Goal: Transaction & Acquisition: Purchase product/service

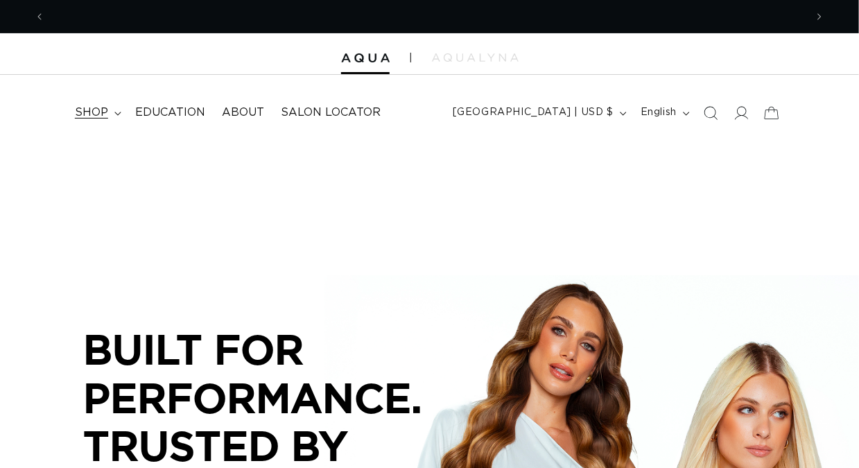
click at [90, 116] on span "shop" at bounding box center [91, 112] width 33 height 15
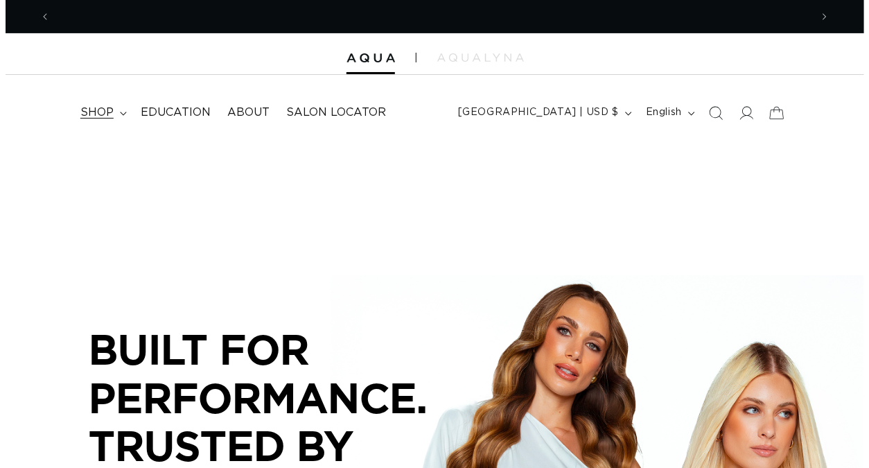
scroll to position [0, 761]
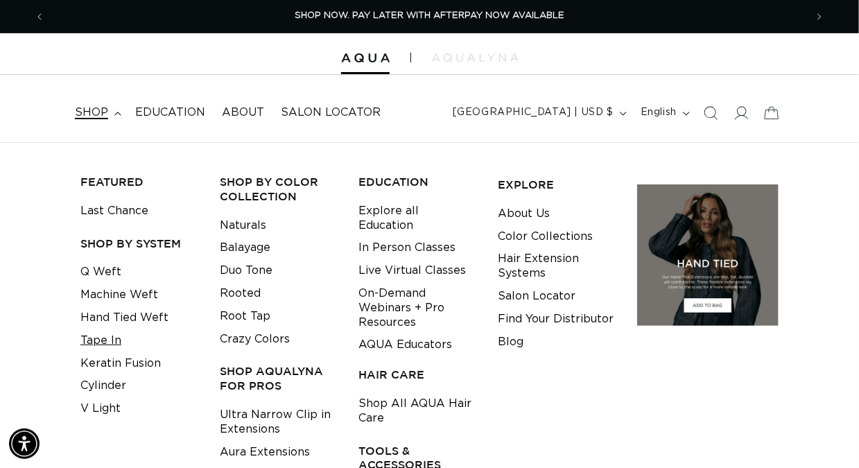
click at [111, 339] on link "Tape In" at bounding box center [100, 340] width 41 height 23
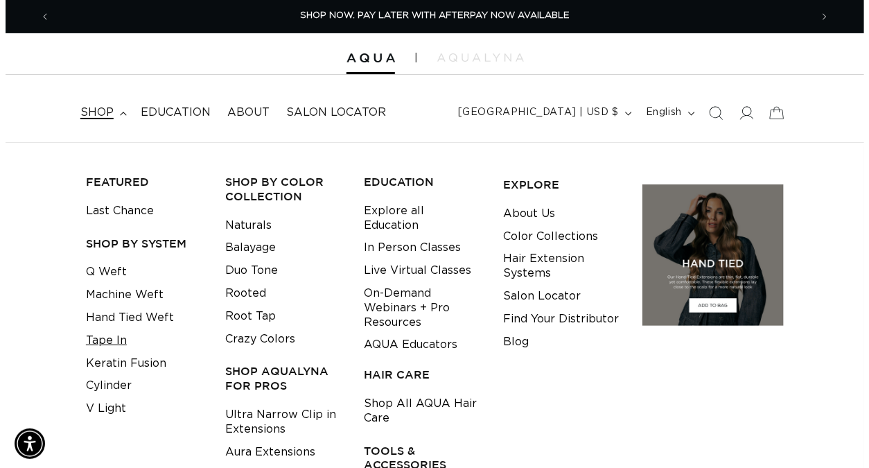
scroll to position [0, 771]
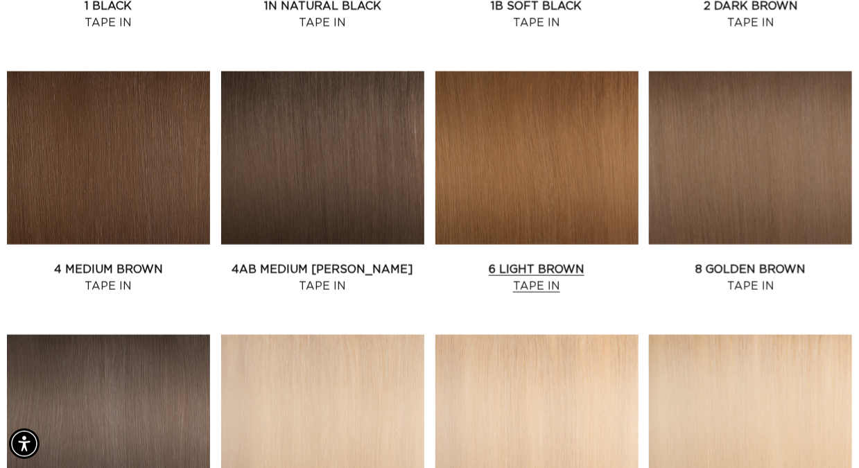
click at [526, 268] on link "6 Light Brown Tape In" at bounding box center [536, 277] width 203 height 33
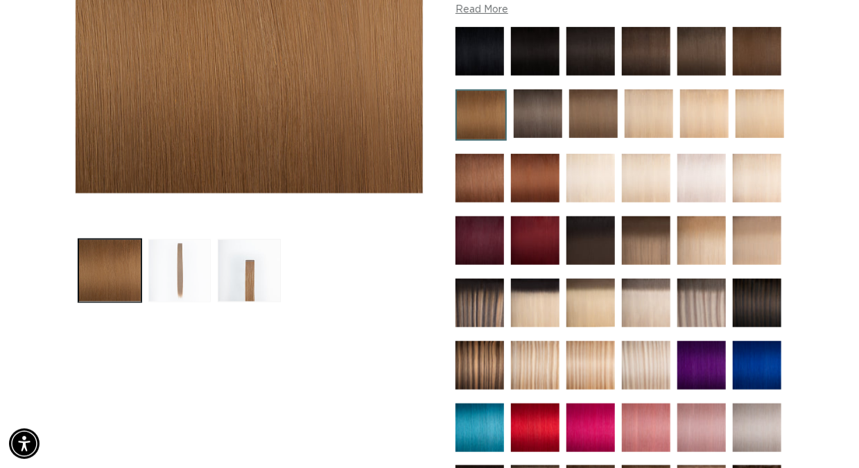
click at [182, 277] on button "Load image 2 in gallery view" at bounding box center [179, 270] width 63 height 63
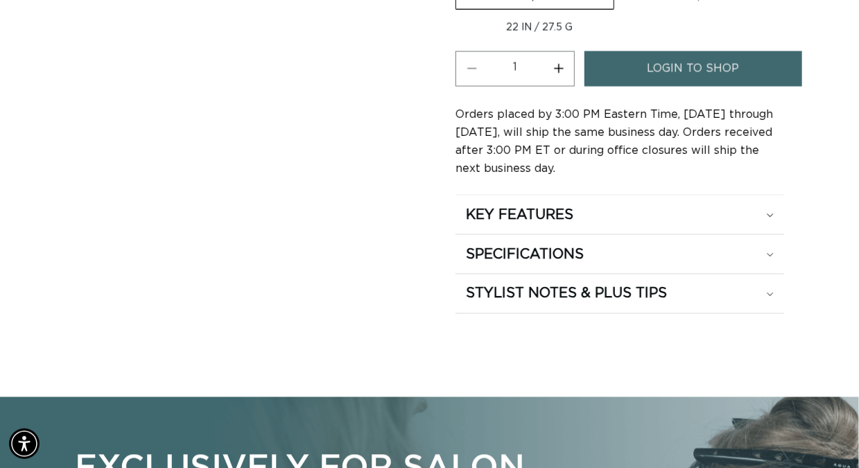
scroll to position [884, 0]
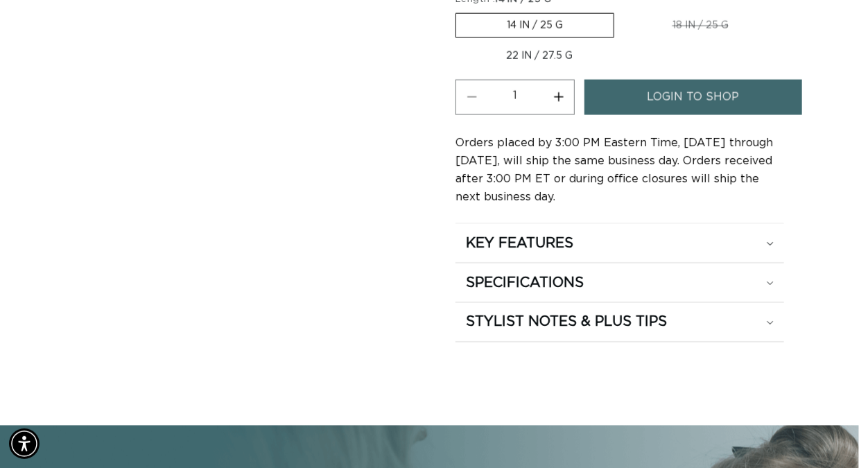
click at [553, 68] on label "22 IN / 27.5 G Variant sold out or unavailable" at bounding box center [540, 56] width 168 height 24
click at [786, 11] on input "22 IN / 27.5 G Variant sold out or unavailable" at bounding box center [786, 10] width 1 height 1
radio input "true"
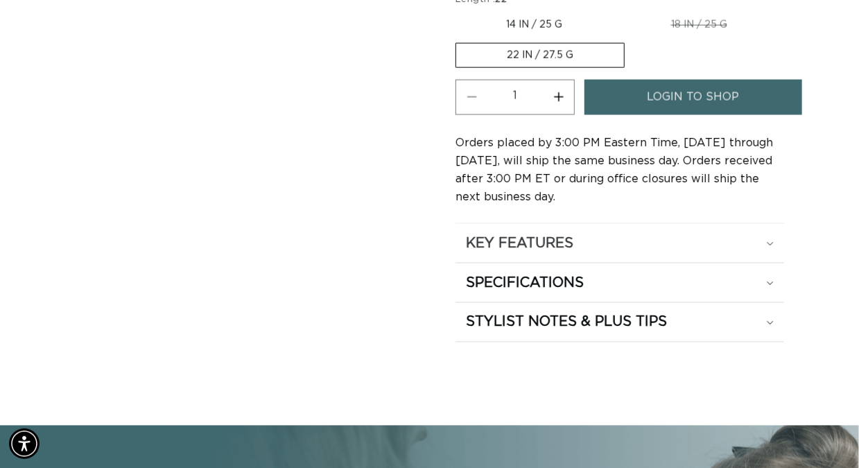
scroll to position [0, 1521]
click at [621, 252] on div "KEY FEATURES" at bounding box center [620, 243] width 308 height 18
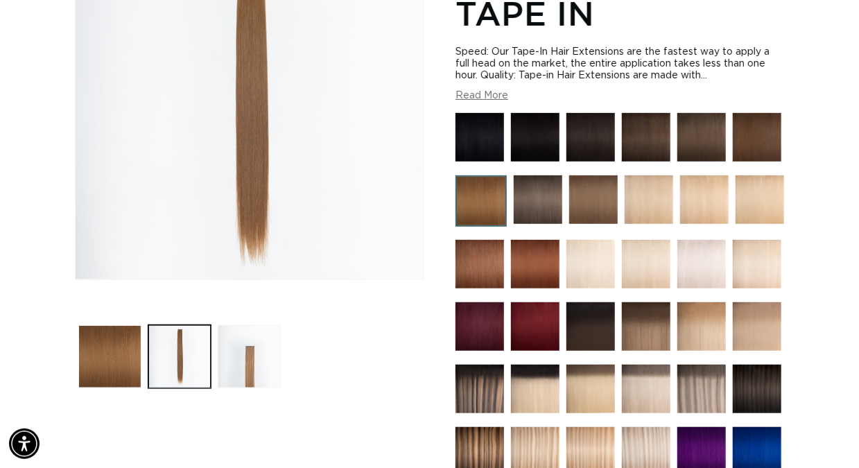
scroll to position [0, 761]
click at [588, 198] on img at bounding box center [593, 199] width 49 height 49
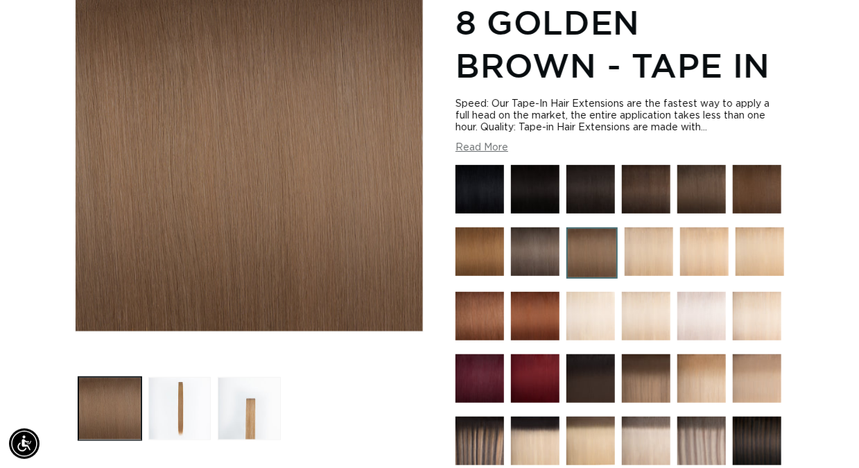
click at [488, 258] on img at bounding box center [480, 251] width 49 height 49
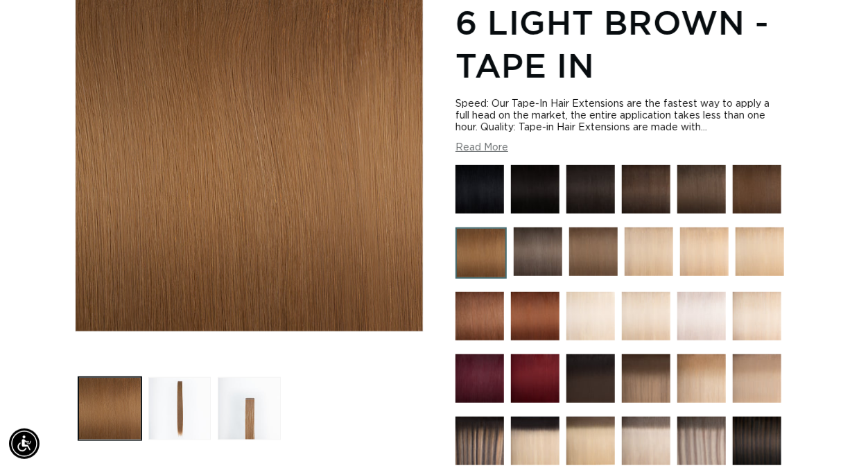
click at [504, 314] on img at bounding box center [480, 316] width 49 height 49
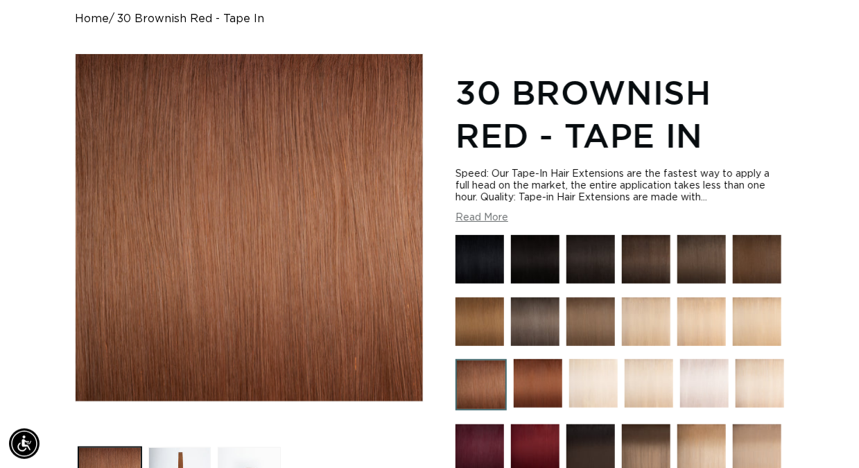
scroll to position [0, 761]
click at [582, 322] on img at bounding box center [590, 321] width 49 height 49
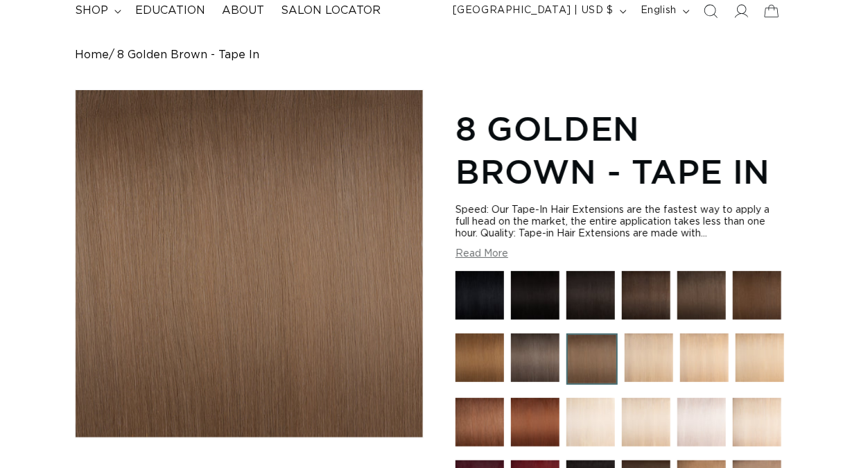
scroll to position [208, 0]
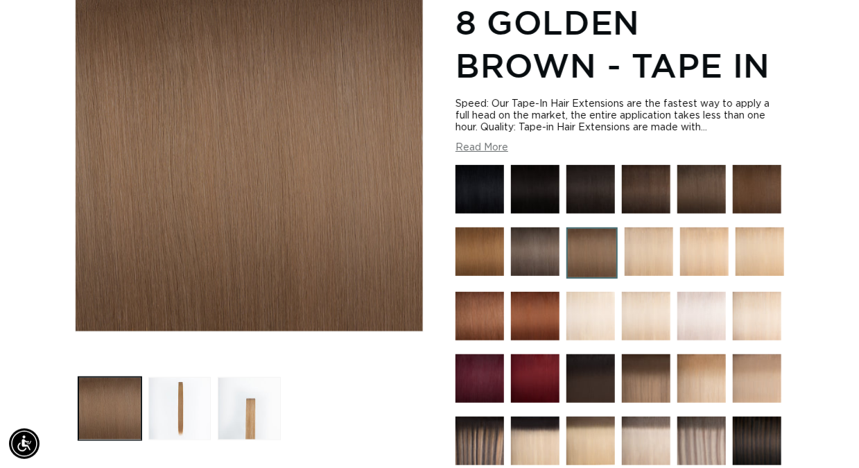
click at [485, 248] on img at bounding box center [480, 251] width 49 height 49
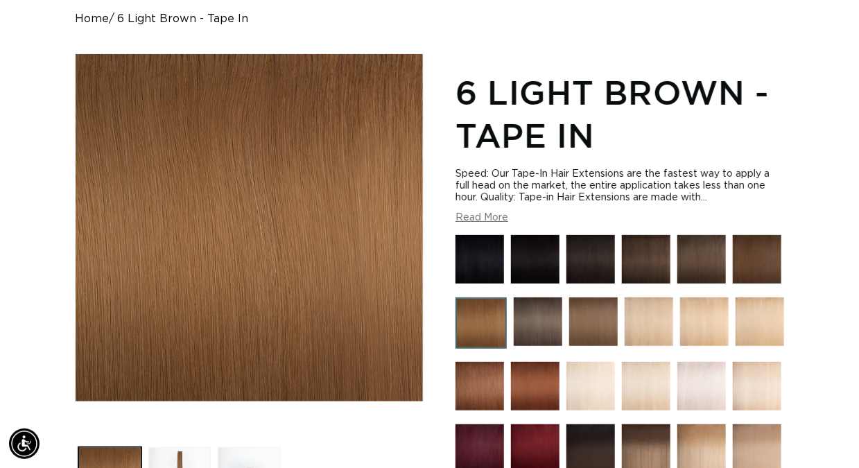
click at [757, 257] on img at bounding box center [757, 259] width 49 height 49
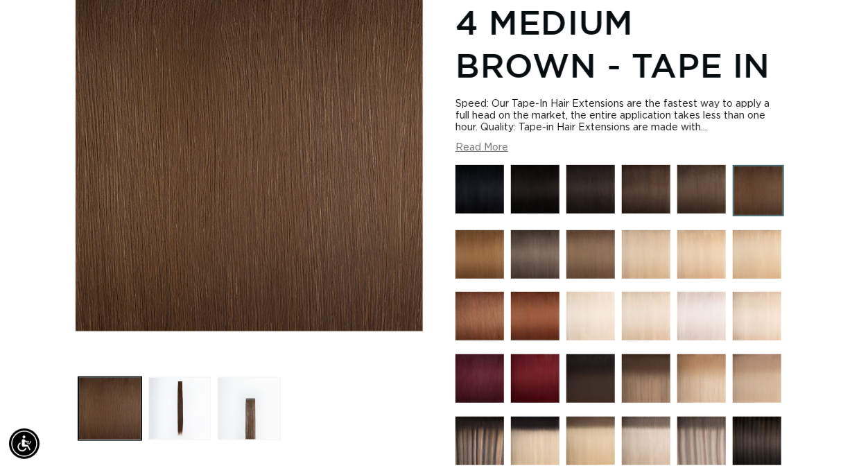
scroll to position [0, 1521]
click at [615, 254] on img at bounding box center [590, 254] width 49 height 49
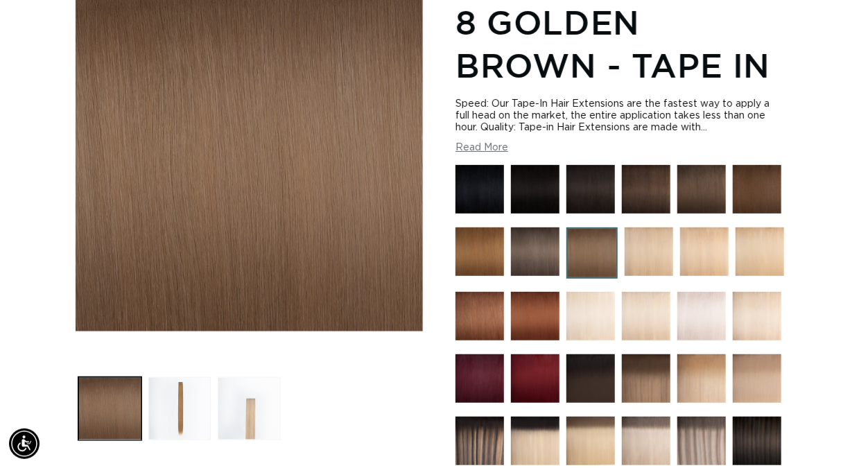
click at [245, 410] on button "Load image 3 in gallery view" at bounding box center [249, 408] width 63 height 63
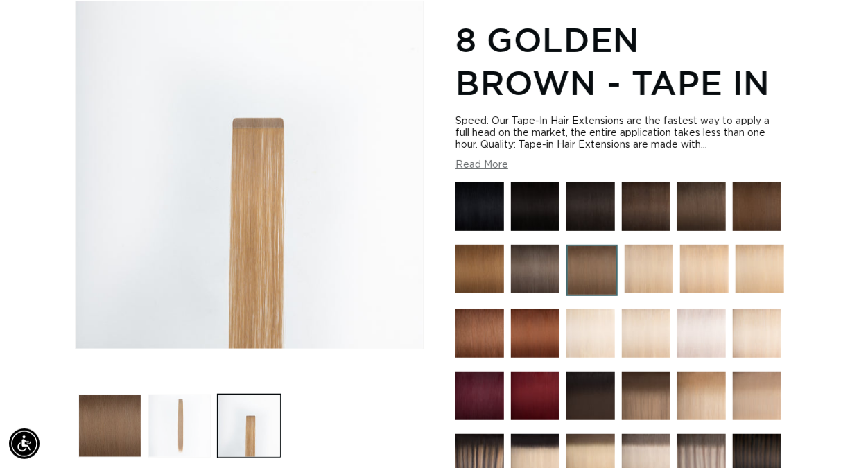
scroll to position [0, 761]
click at [187, 430] on button "Load image 2 in gallery view" at bounding box center [179, 426] width 63 height 63
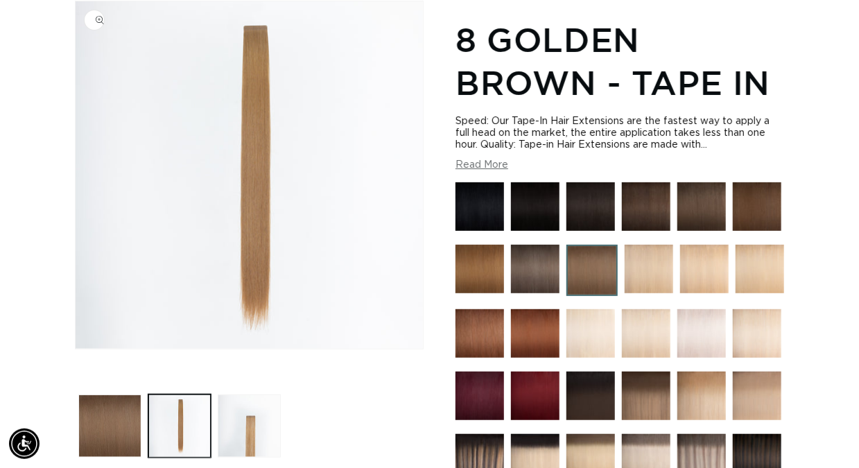
scroll to position [0, 0]
